Goal: Information Seeking & Learning: Learn about a topic

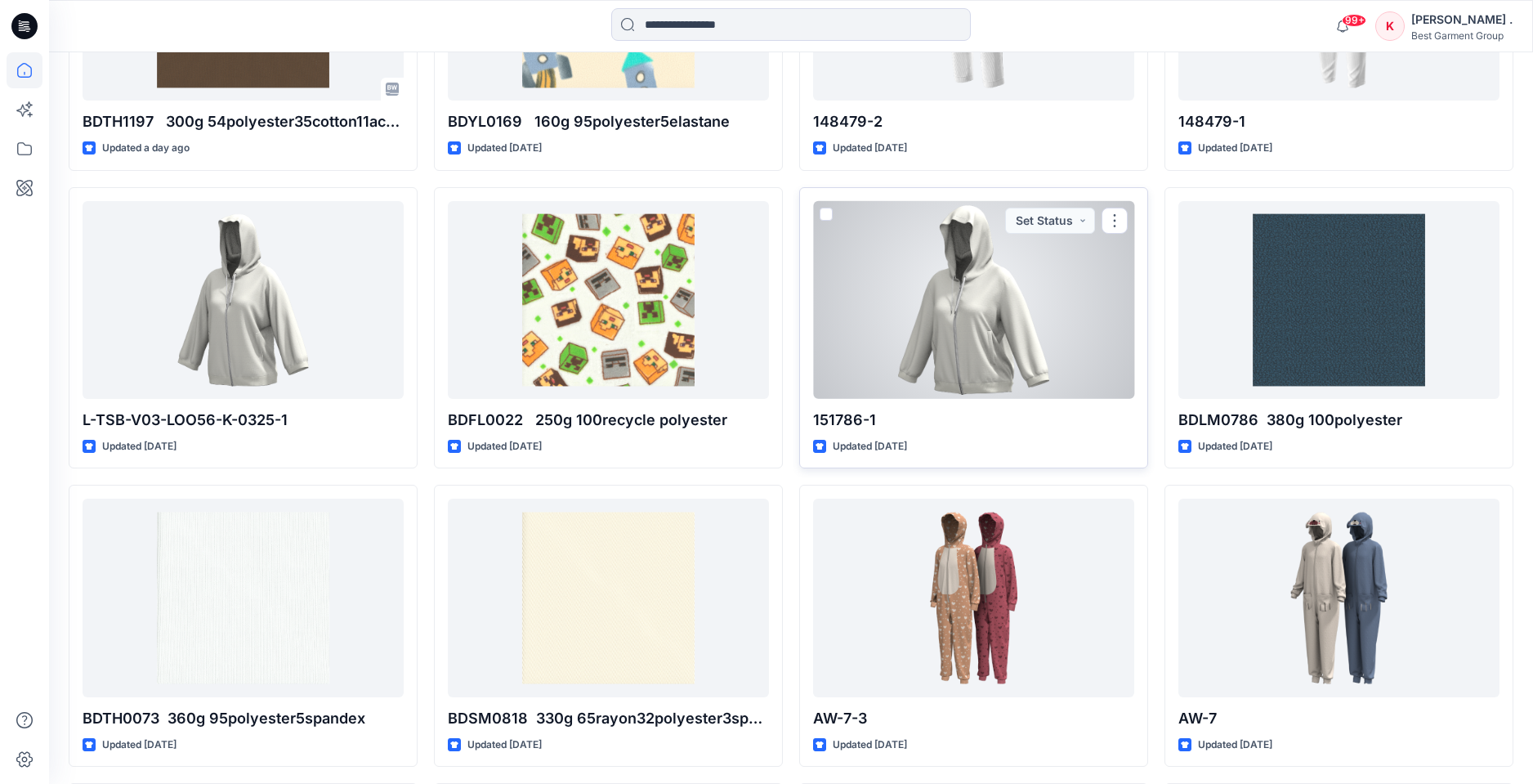
scroll to position [1573, 0]
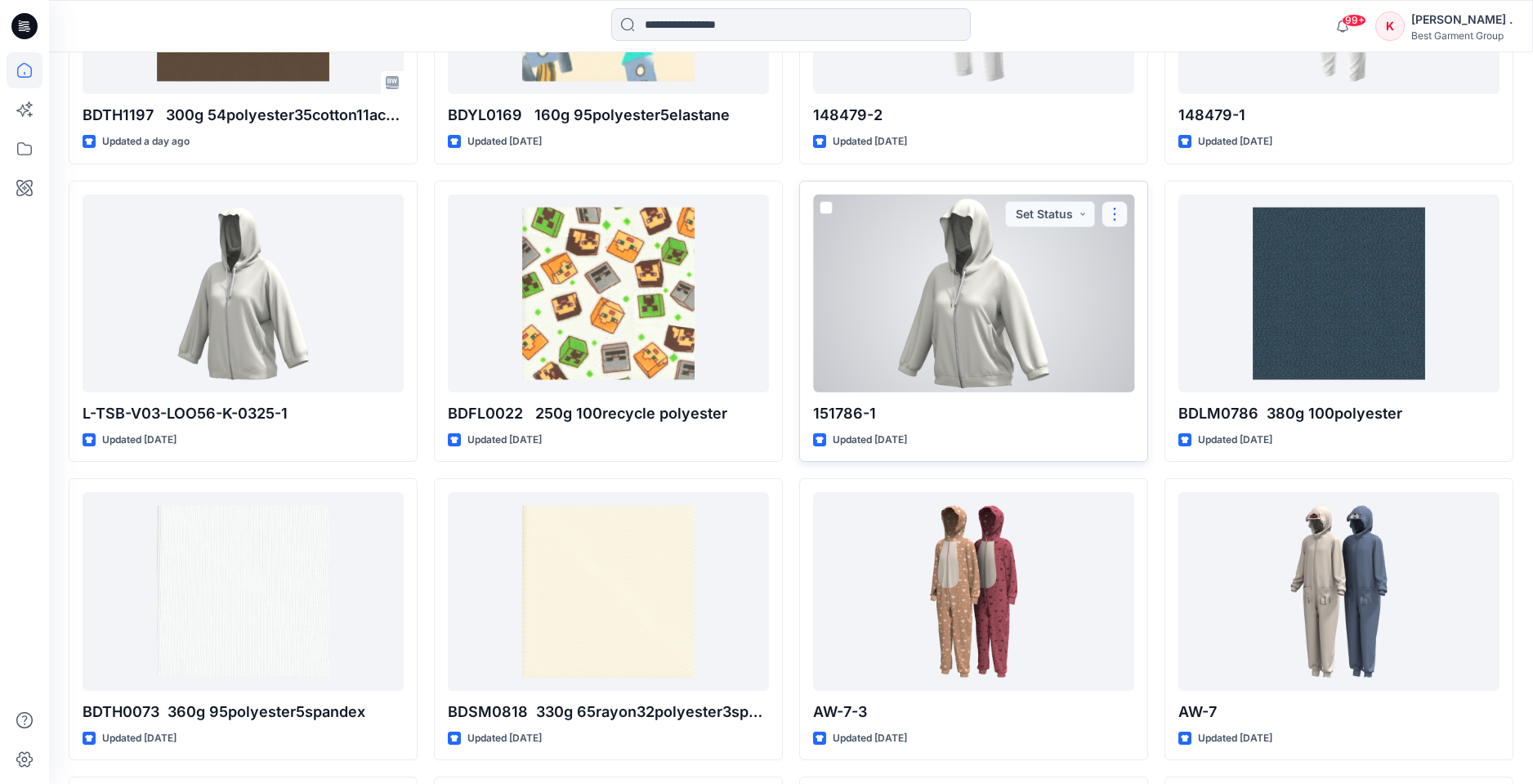
click at [1122, 210] on button "button" at bounding box center [1115, 214] width 27 height 27
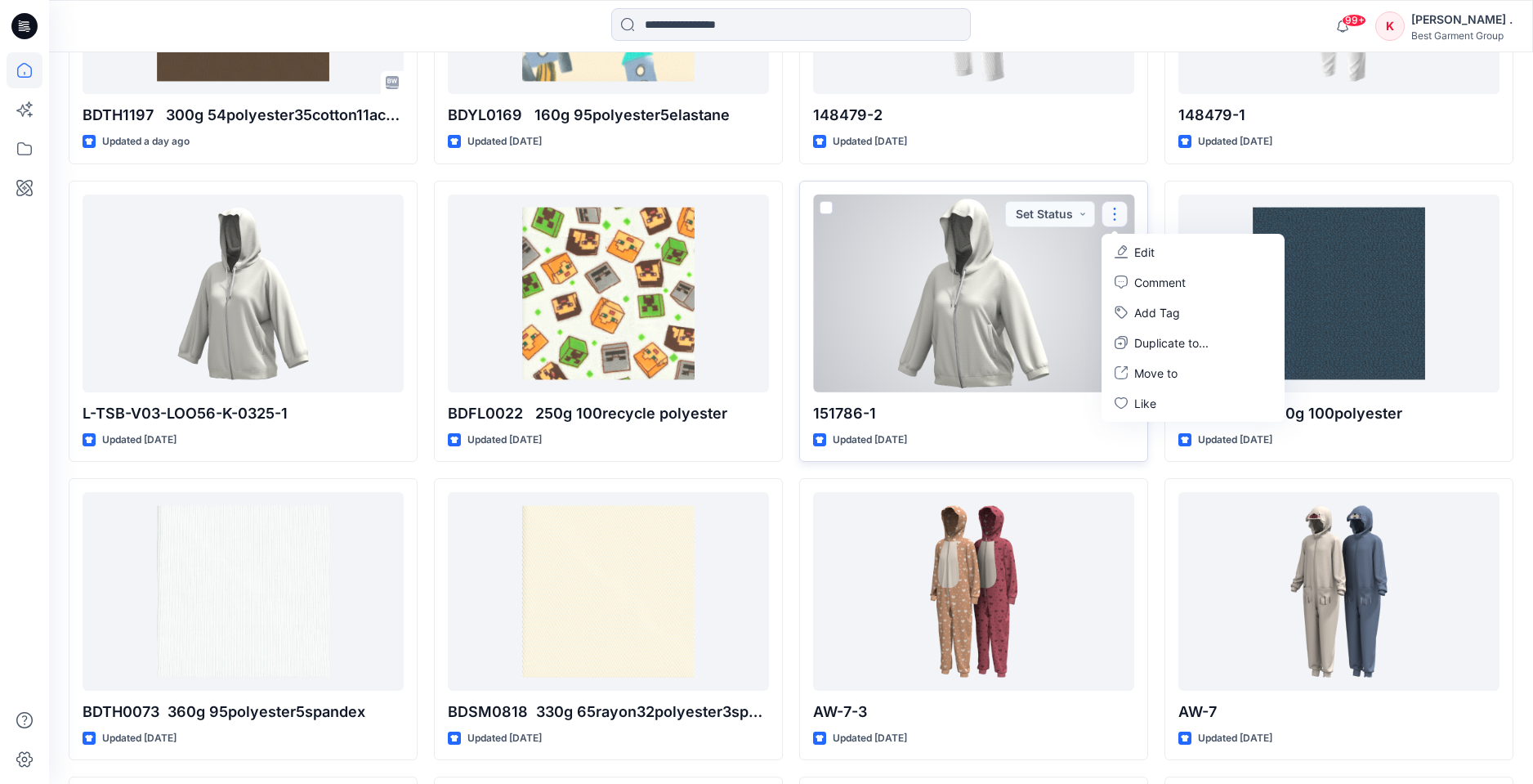
click at [900, 314] on div at bounding box center [974, 293] width 321 height 198
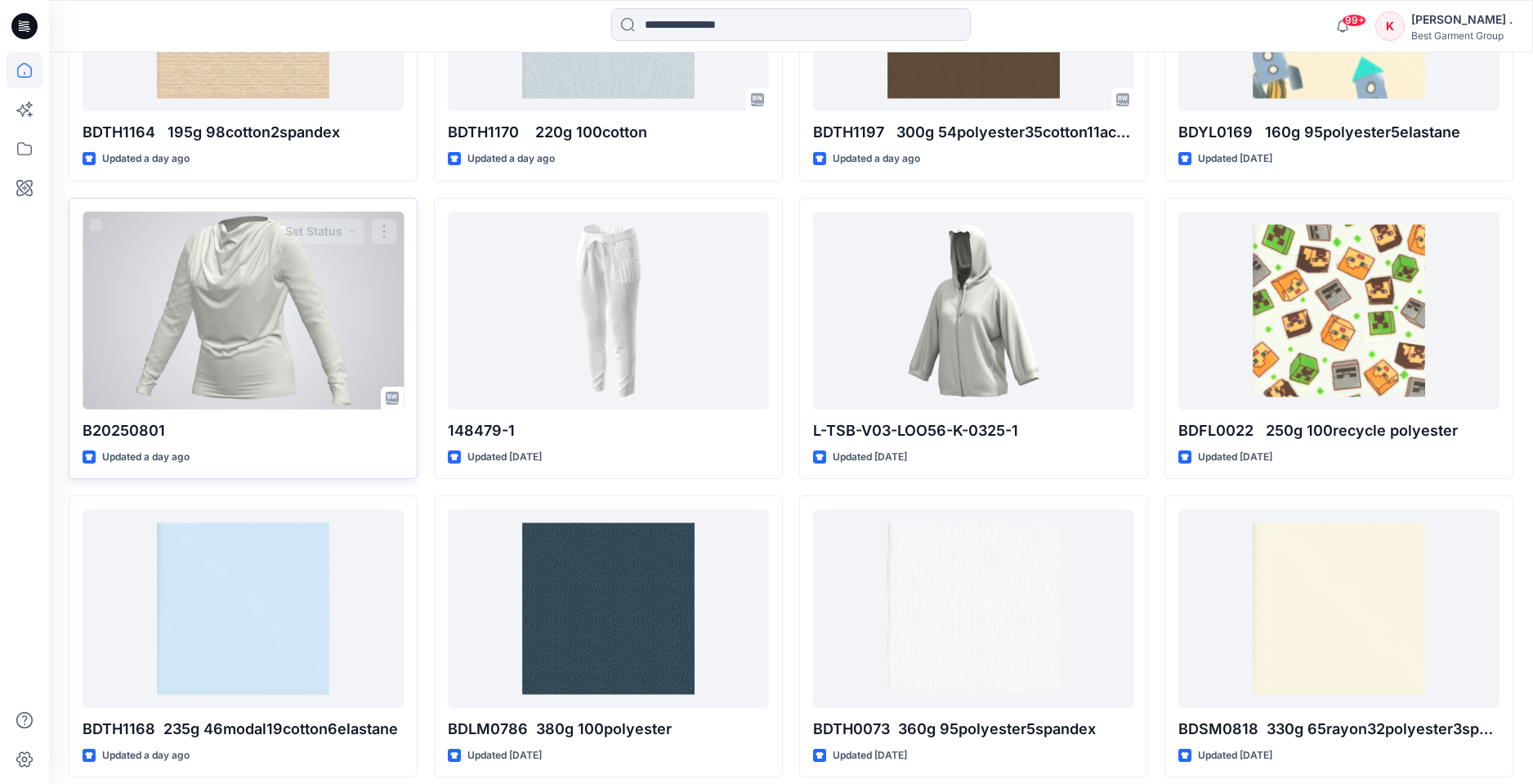
scroll to position [1559, 0]
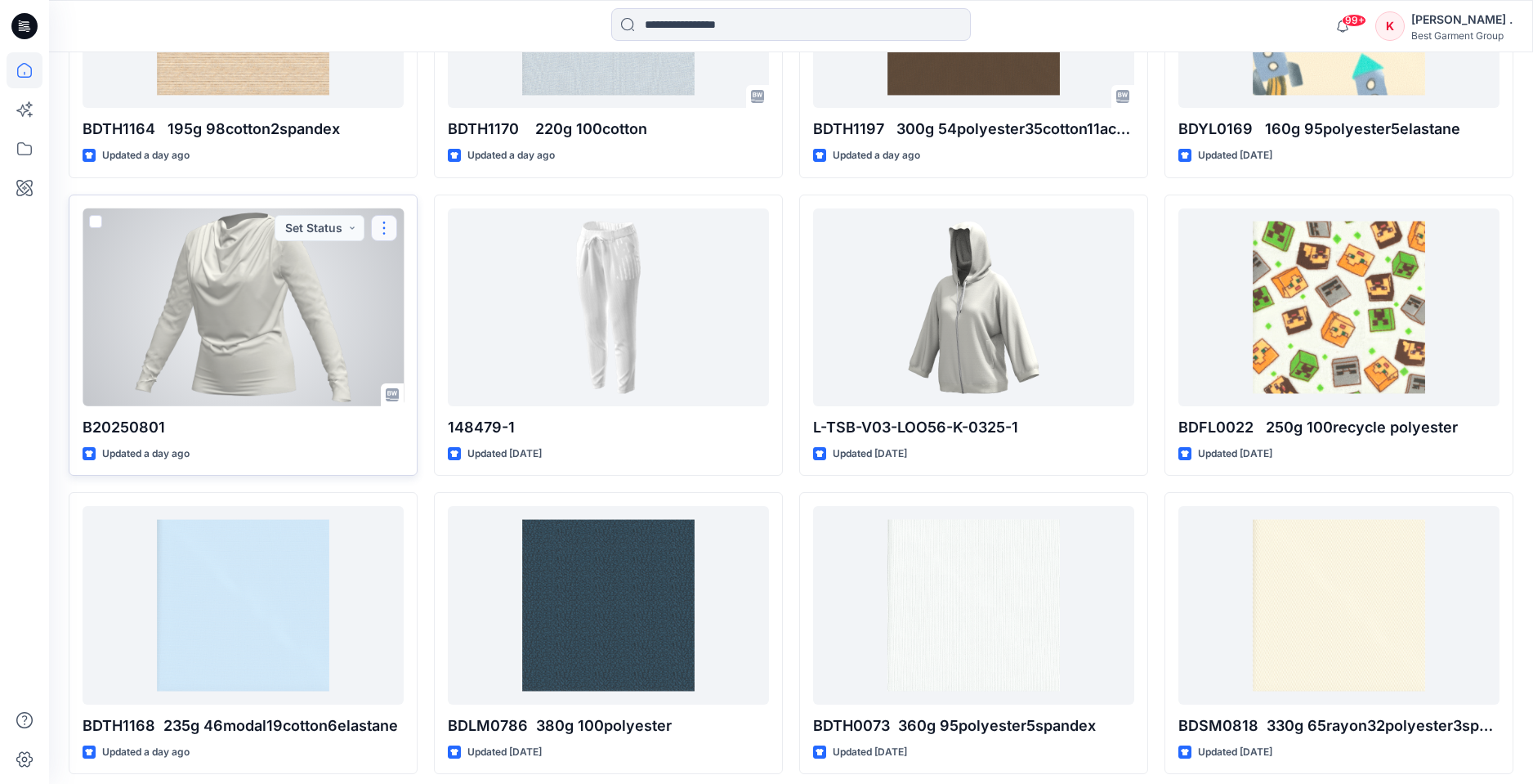
click at [383, 228] on button "button" at bounding box center [384, 228] width 27 height 27
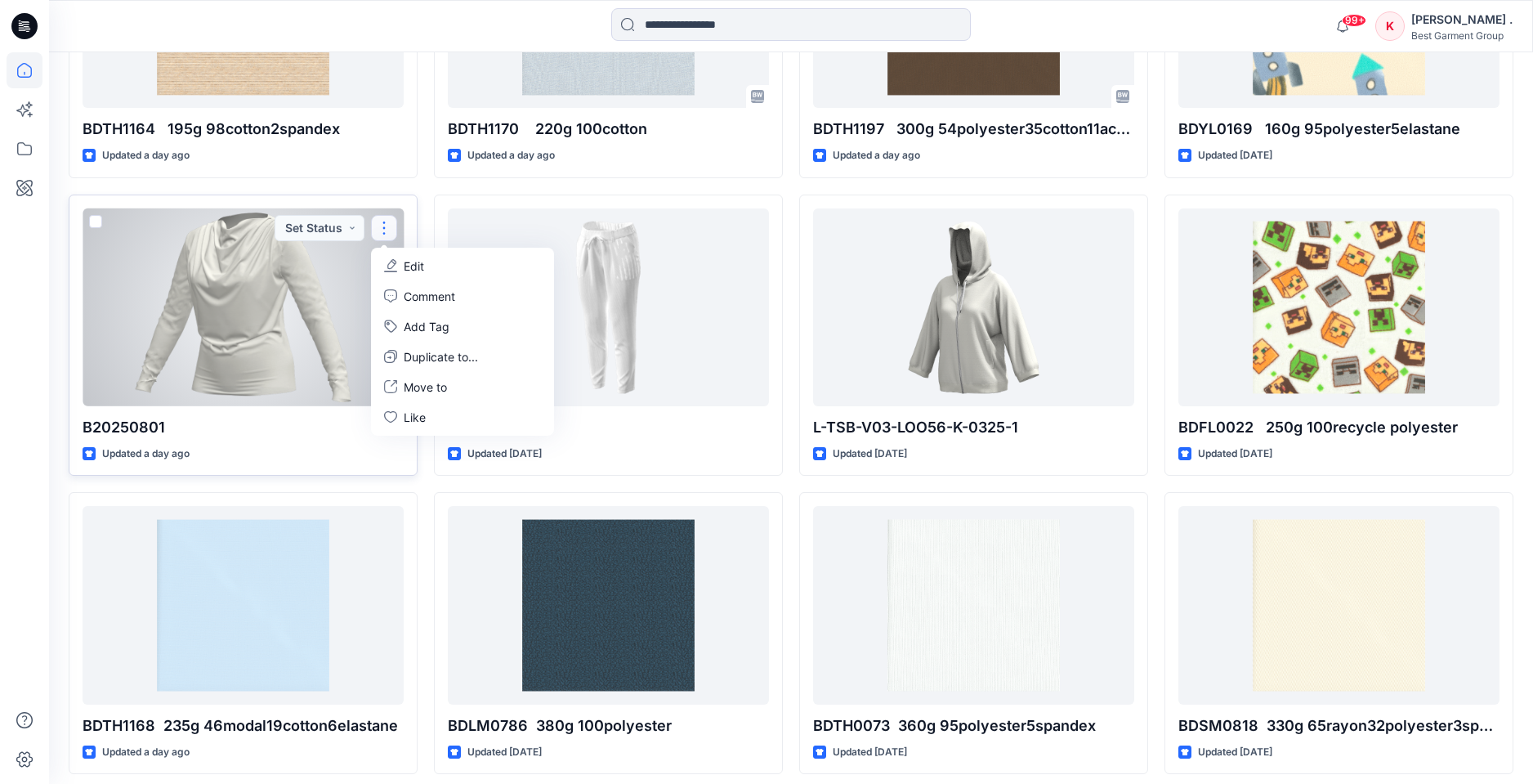
click at [291, 274] on div at bounding box center [243, 307] width 321 height 198
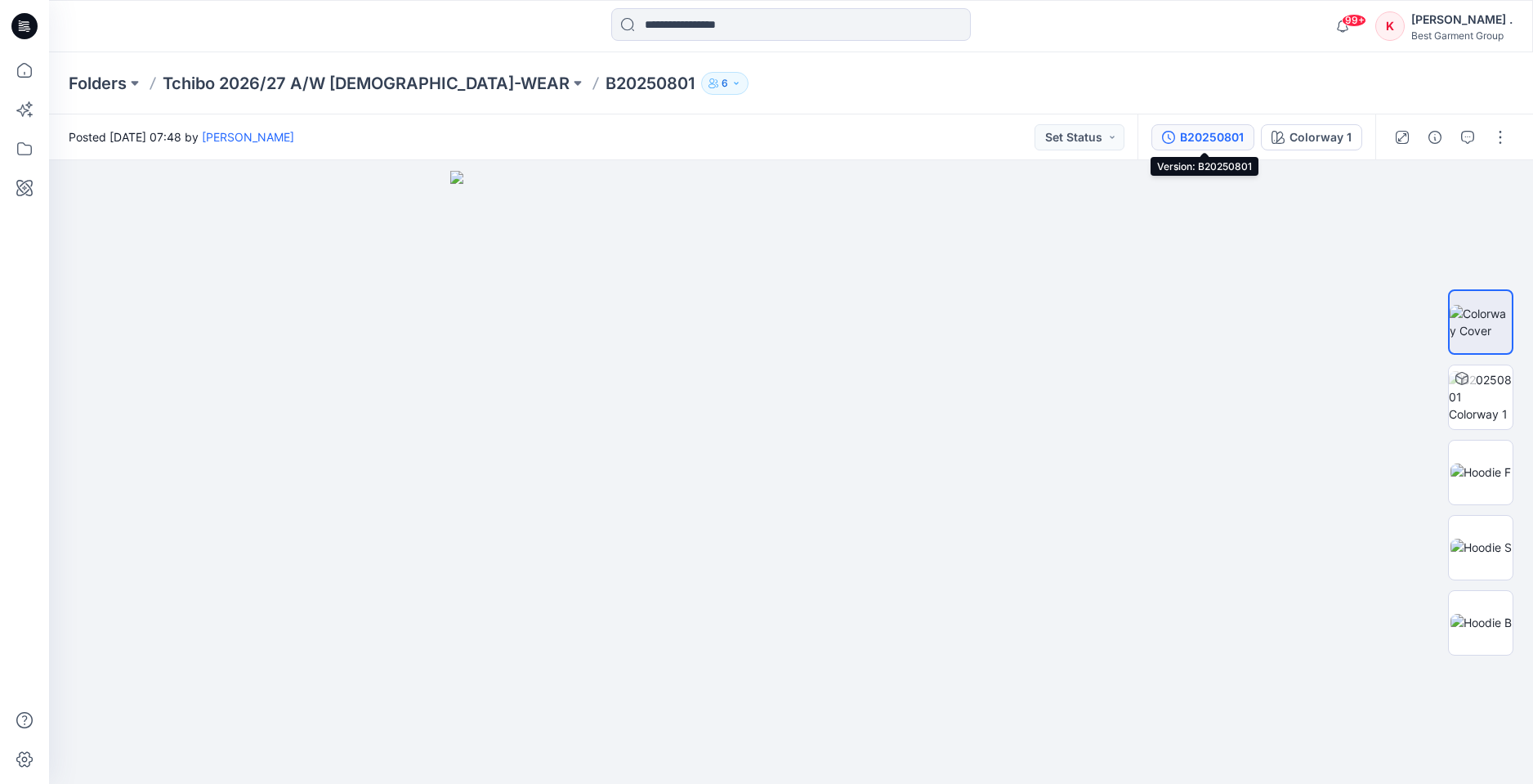
click at [1218, 137] on div "B20250801" at bounding box center [1212, 137] width 64 height 18
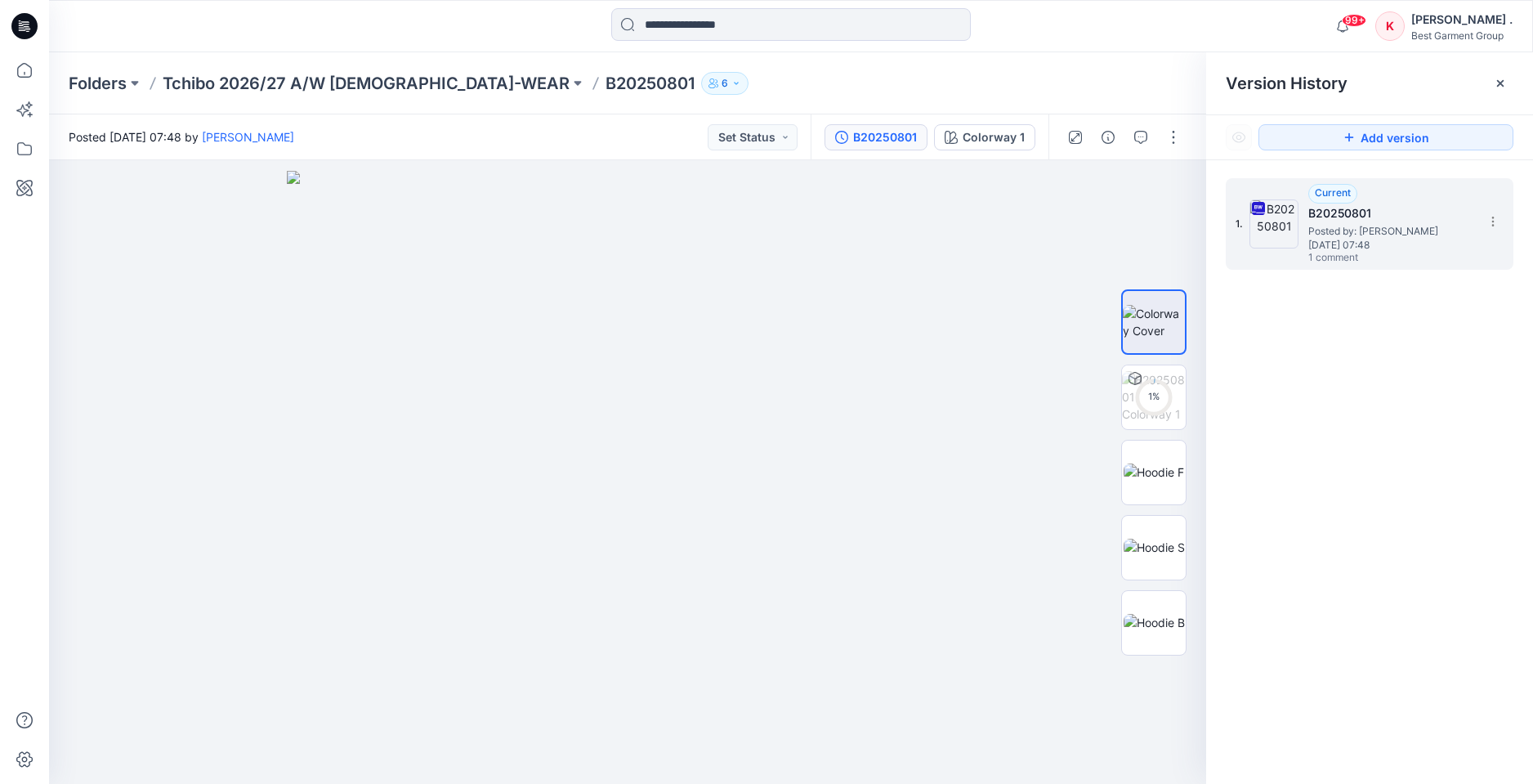
click at [1416, 234] on span "Posted by: [PERSON_NAME]" at bounding box center [1390, 230] width 163 height 16
click at [1137, 138] on icon "button" at bounding box center [1141, 137] width 13 height 13
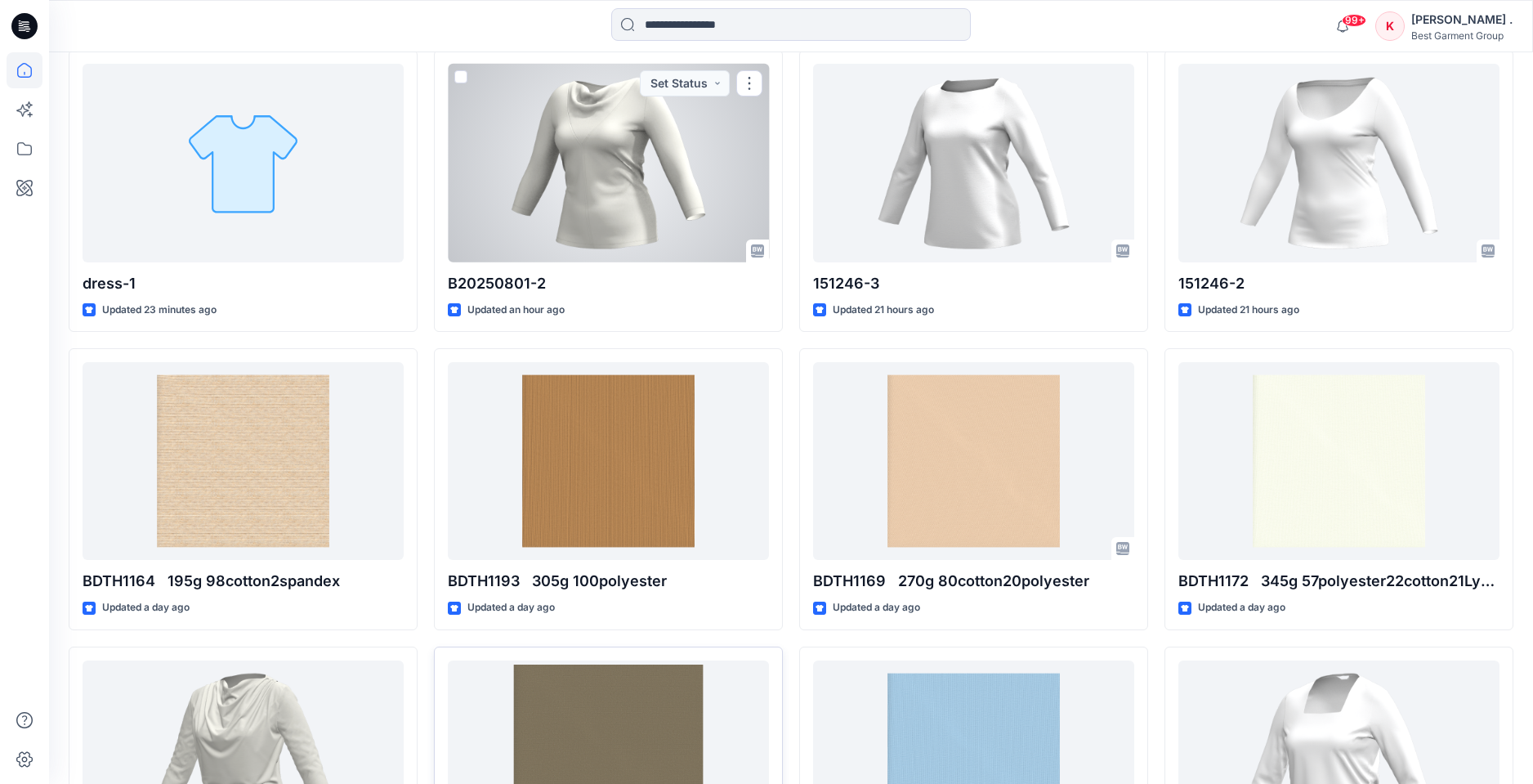
scroll to position [500, 0]
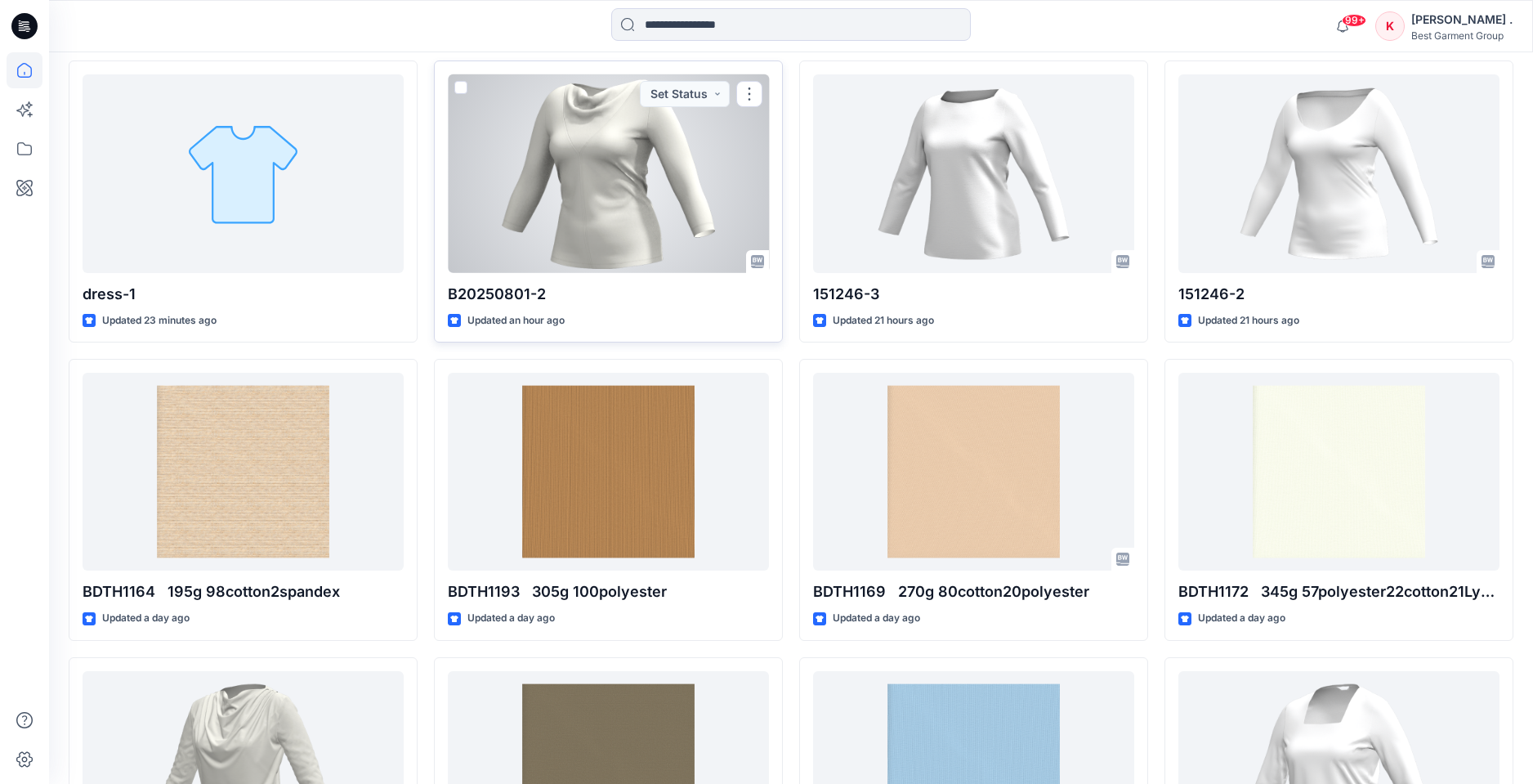
click at [553, 159] on div at bounding box center [608, 173] width 321 height 198
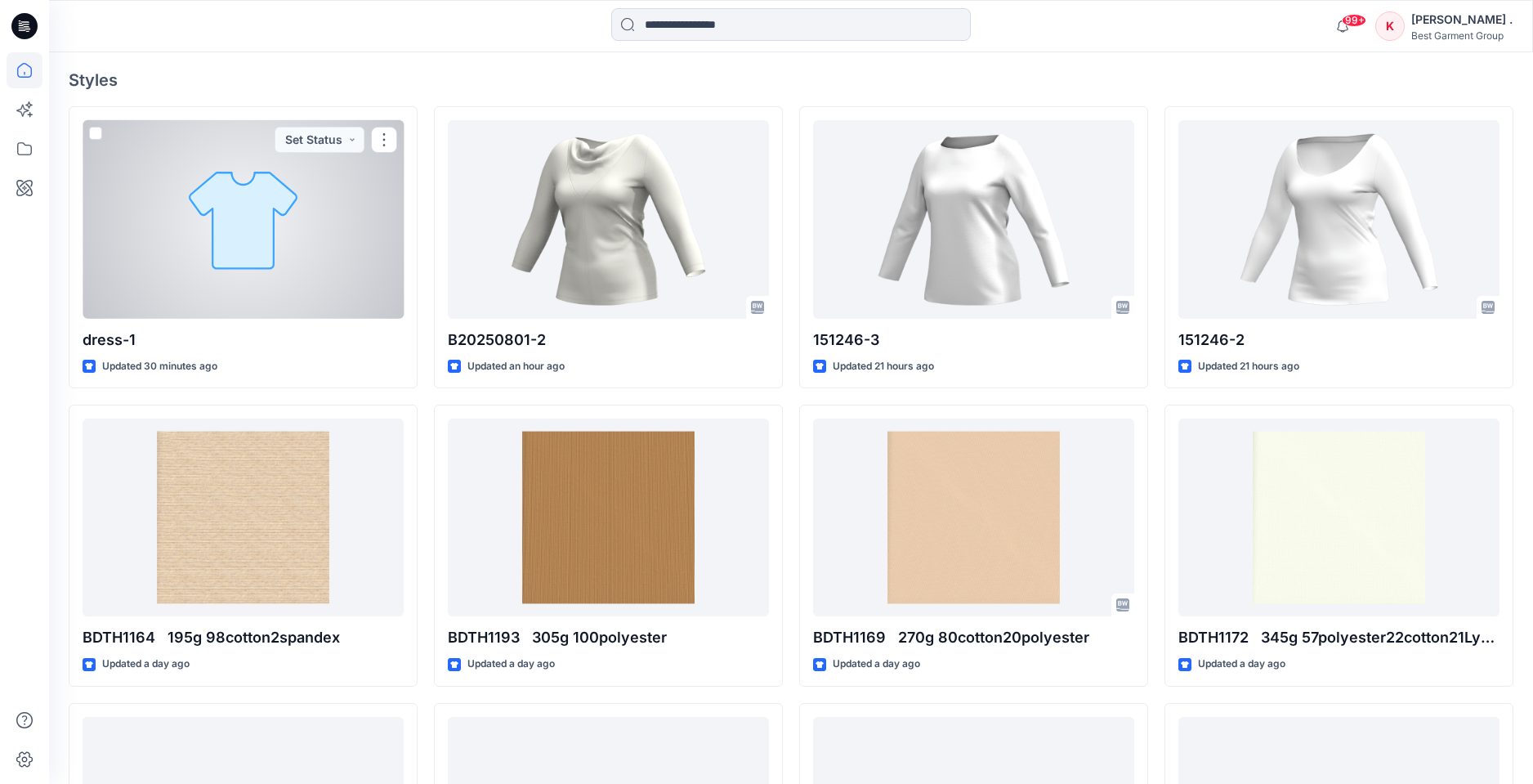
scroll to position [461, 0]
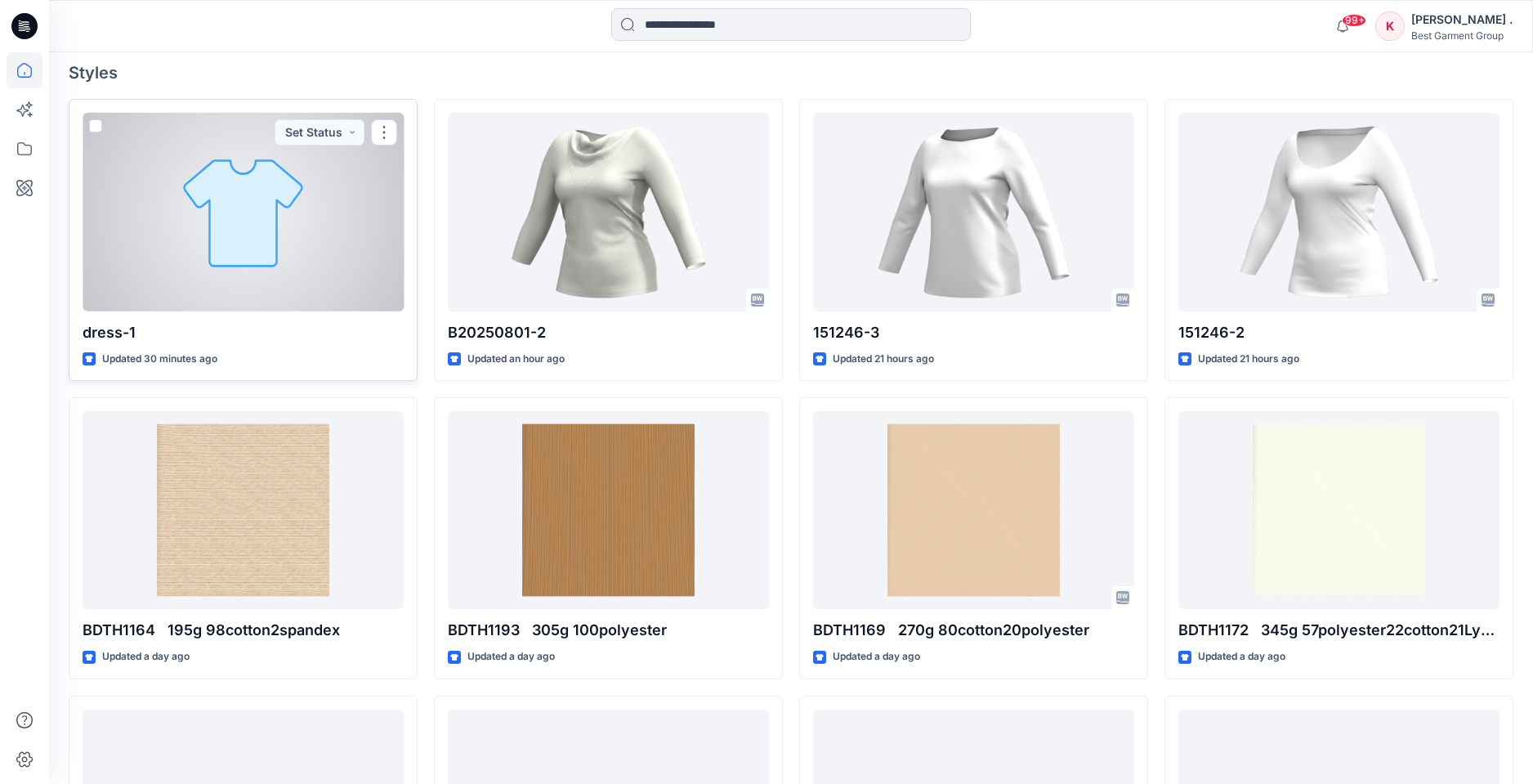
click at [260, 187] on div at bounding box center [243, 211] width 321 height 198
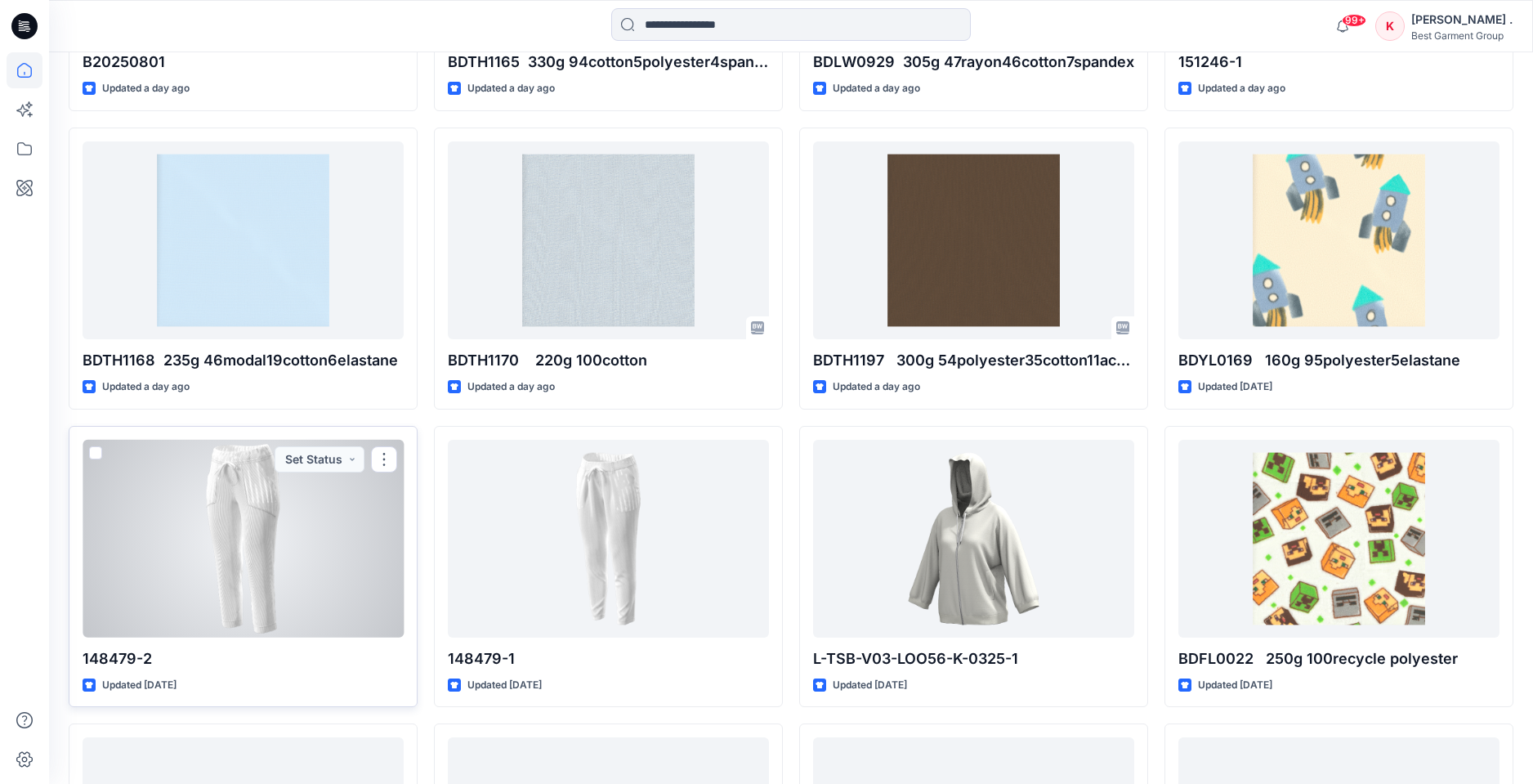
scroll to position [1329, 0]
click at [225, 509] on div at bounding box center [243, 537] width 321 height 198
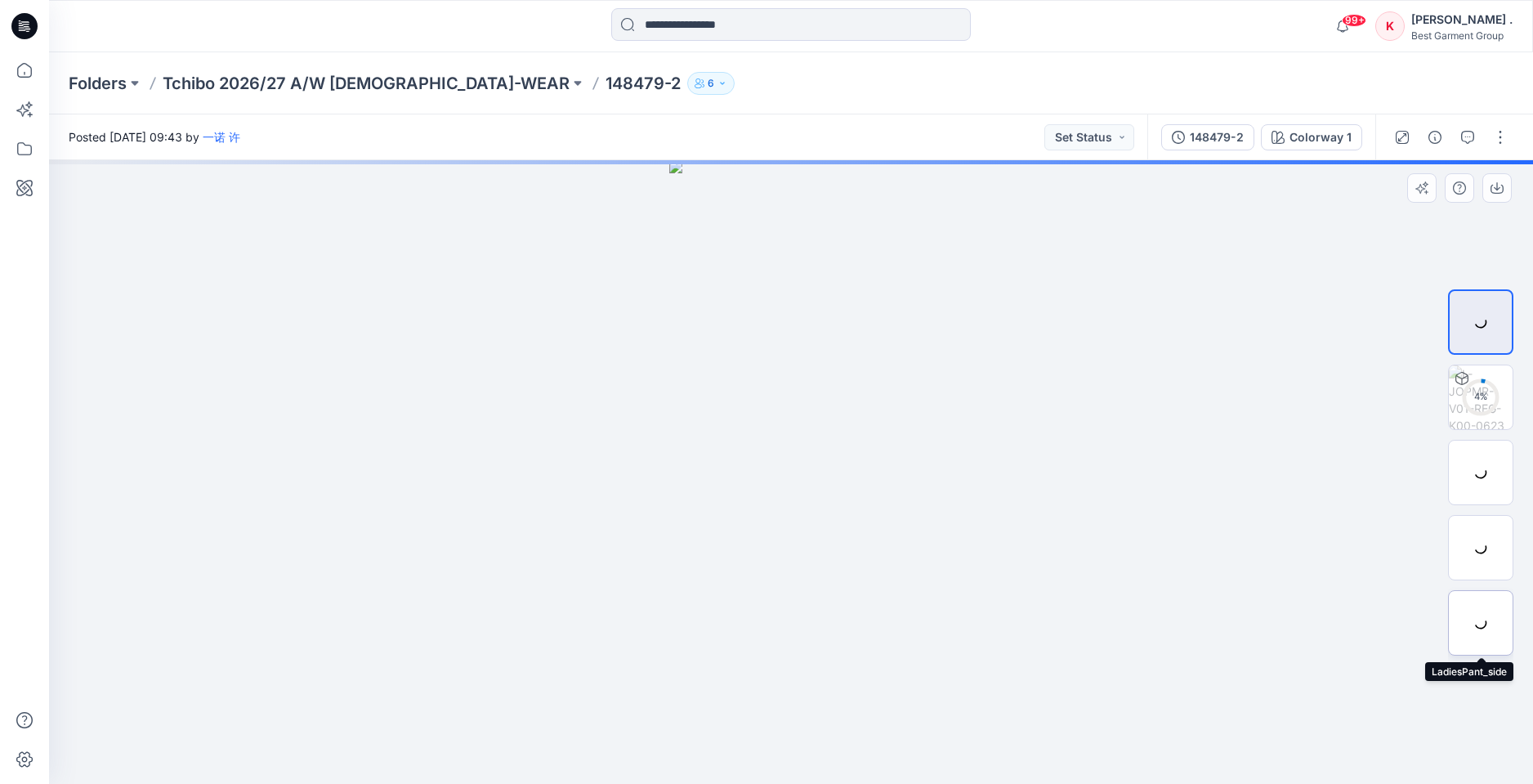
click at [1474, 628] on div at bounding box center [1481, 622] width 65 height 65
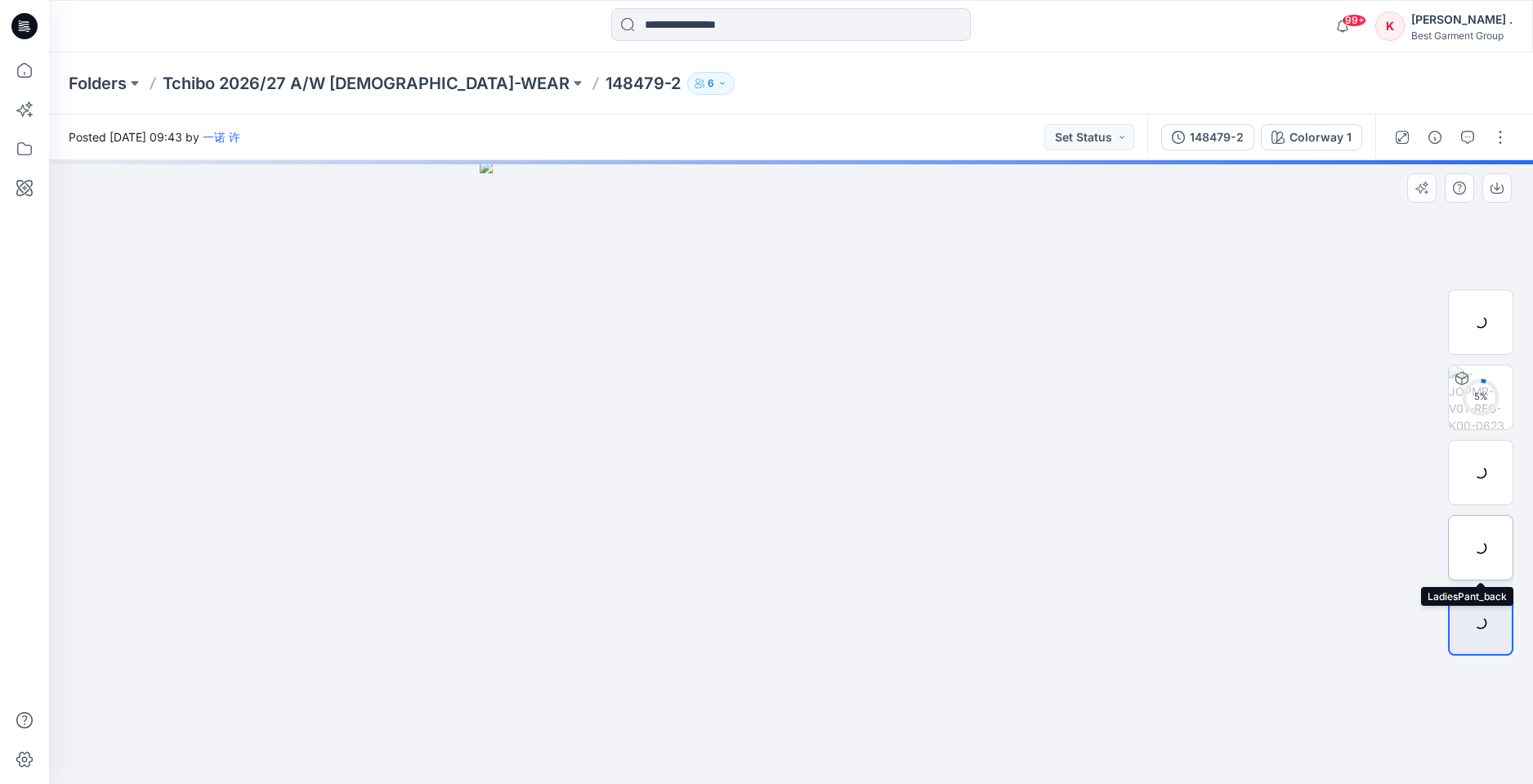
click at [1483, 548] on div at bounding box center [1481, 547] width 65 height 65
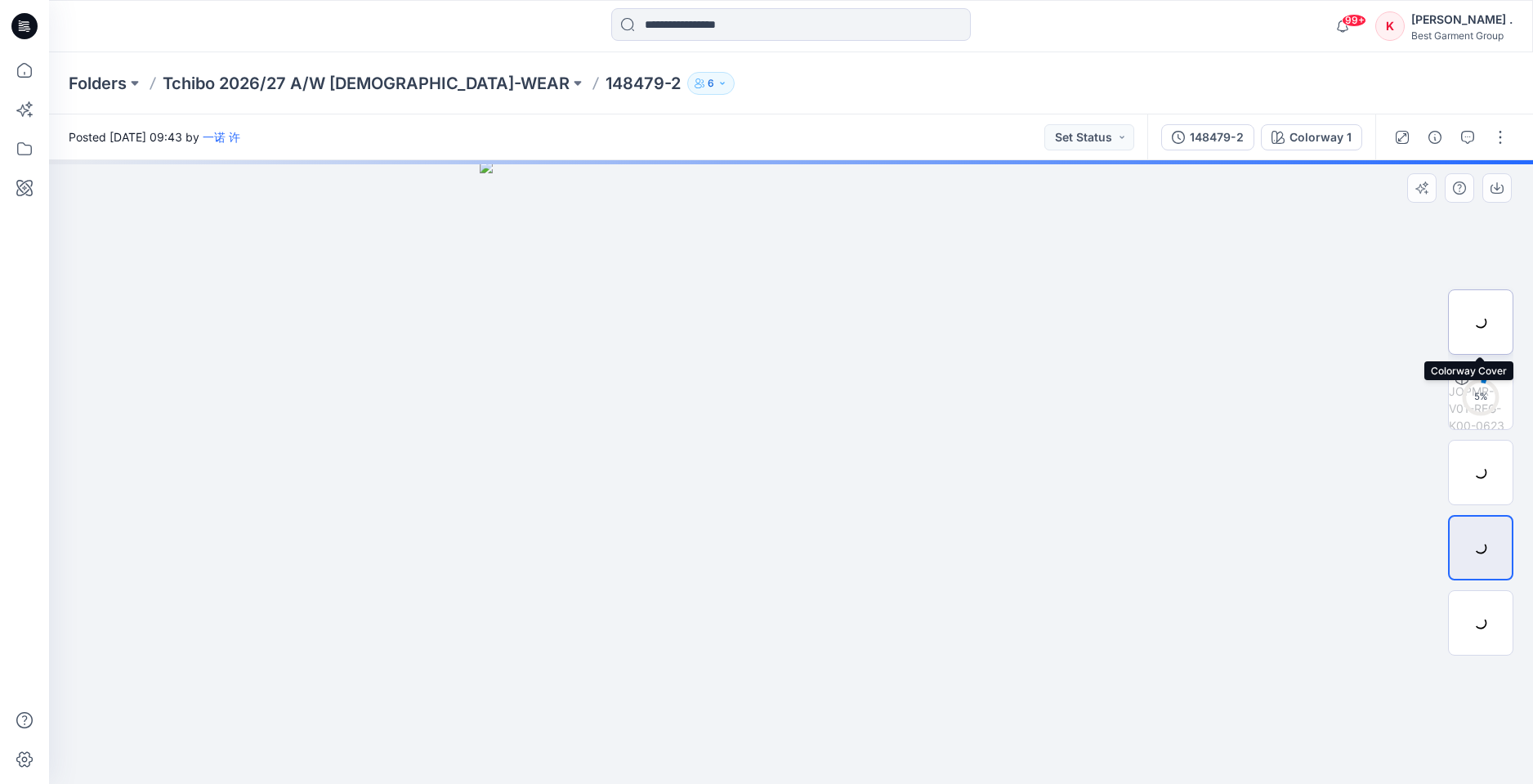
click at [1479, 318] on div at bounding box center [1481, 321] width 65 height 65
